Goal: Navigation & Orientation: Find specific page/section

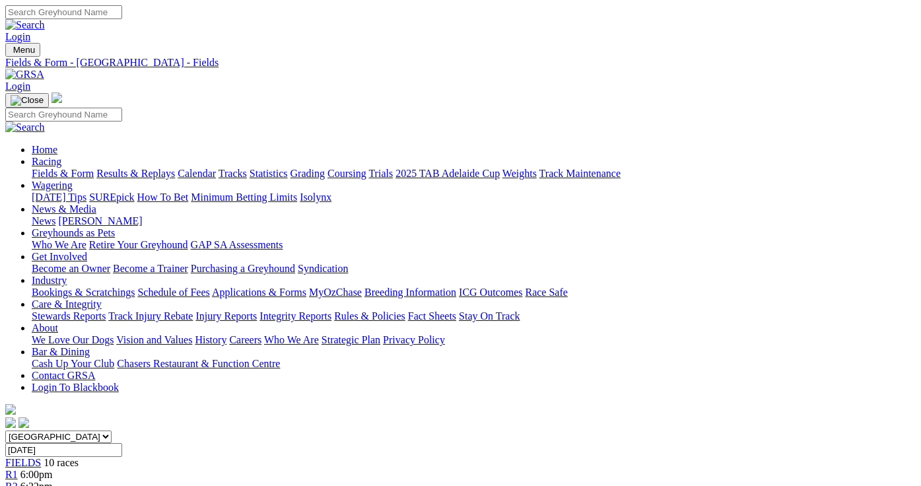
click at [216, 168] on link "Calendar" at bounding box center [197, 173] width 38 height 11
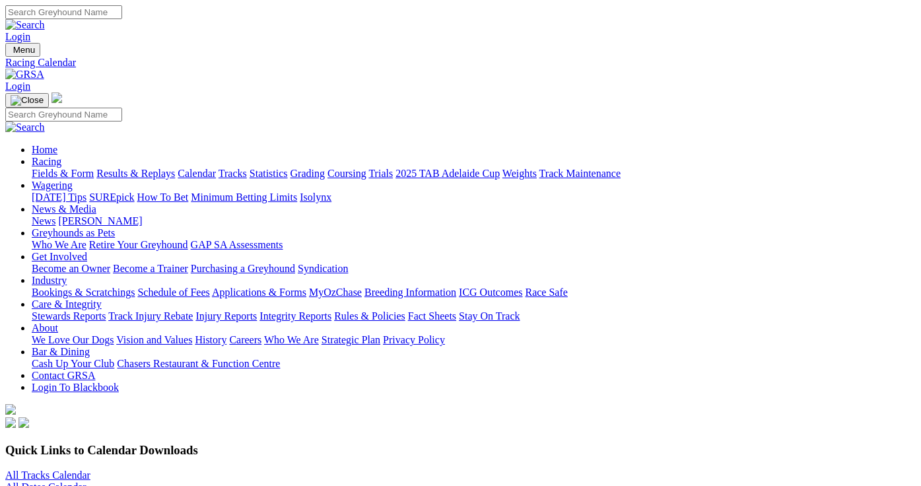
scroll to position [567, 0]
